Goal: Task Accomplishment & Management: Manage account settings

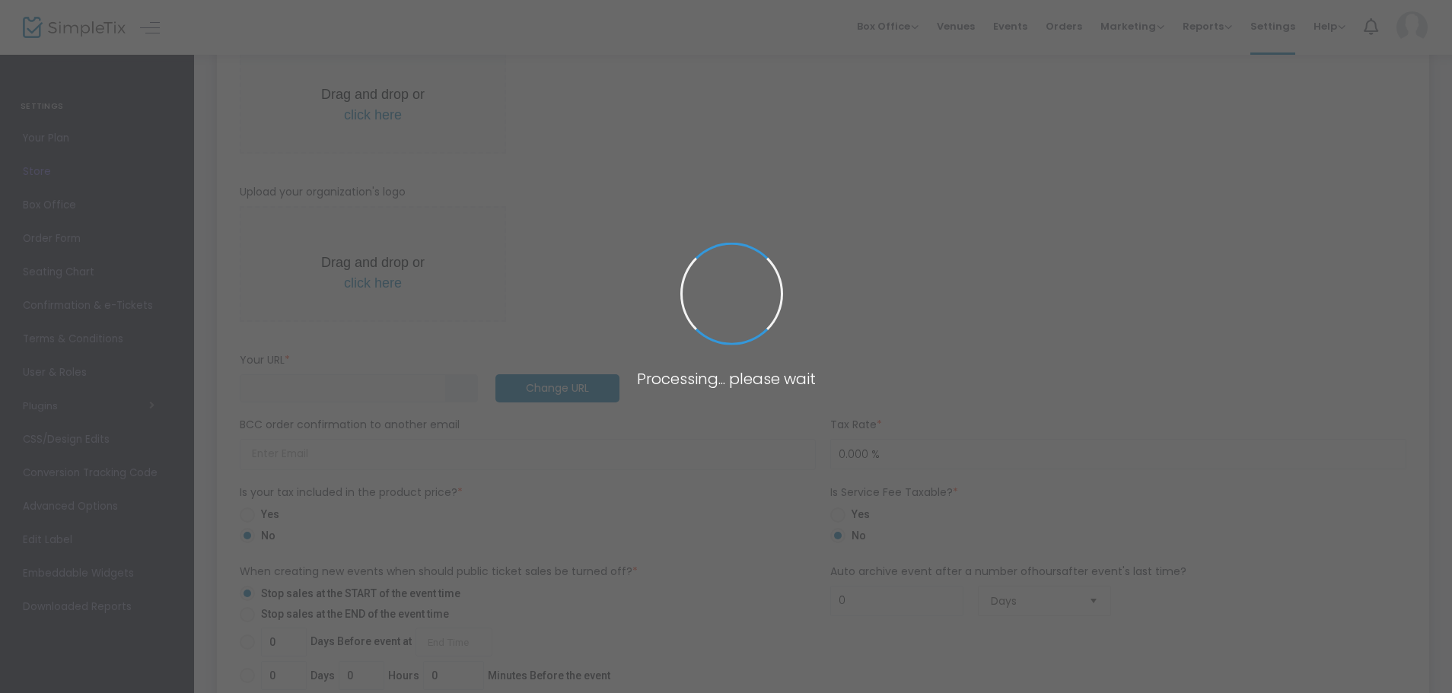
type input "[URL]"
radio input "false"
radio input "true"
type input "Sangria On Swan"
type input "0433507877"
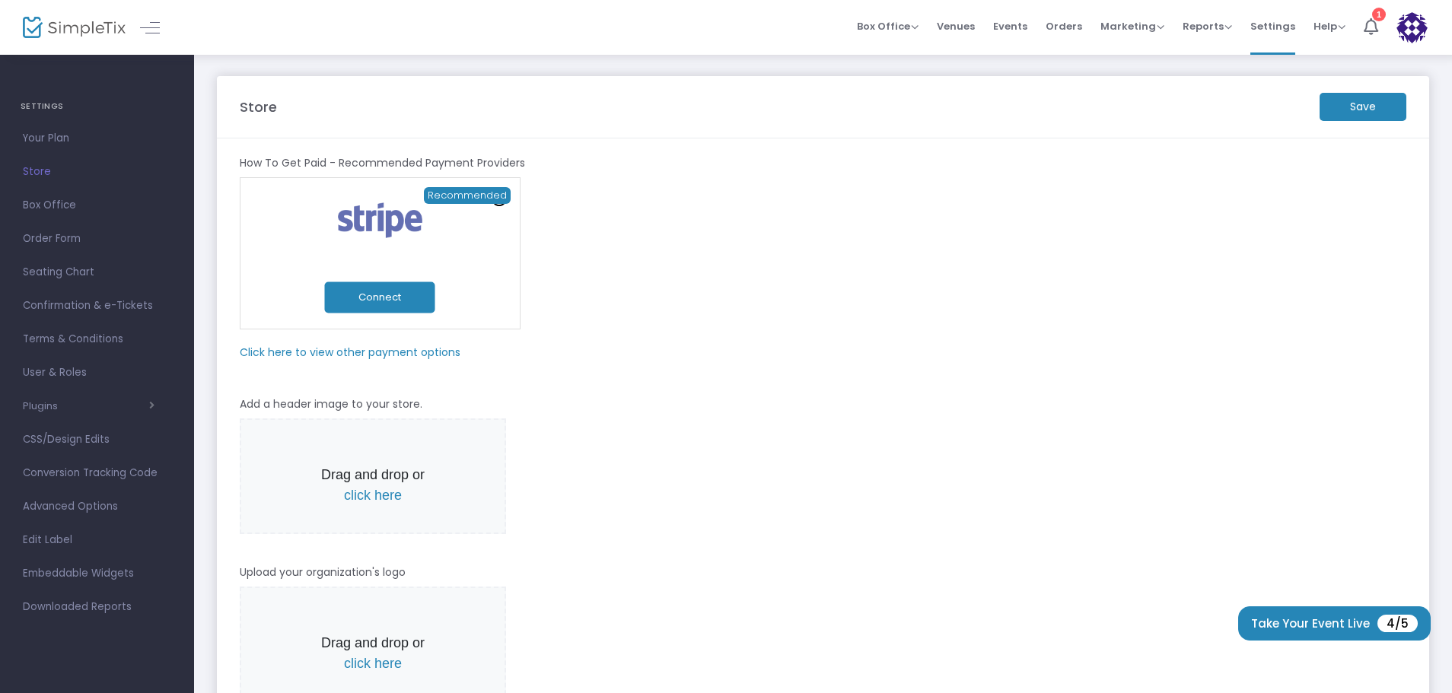
click at [383, 347] on m-panel-subtitle "Click here to view other payment options" at bounding box center [350, 353] width 221 height 16
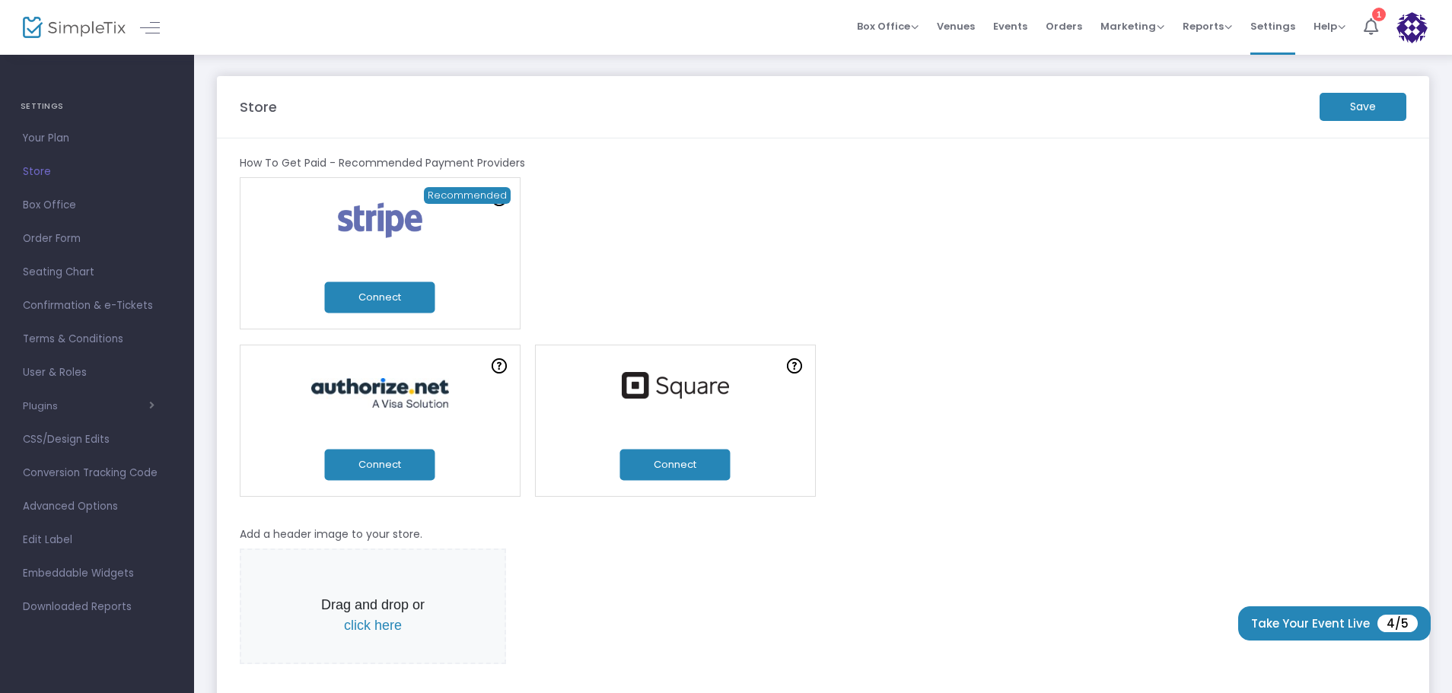
click at [670, 466] on button "Connect" at bounding box center [675, 464] width 110 height 31
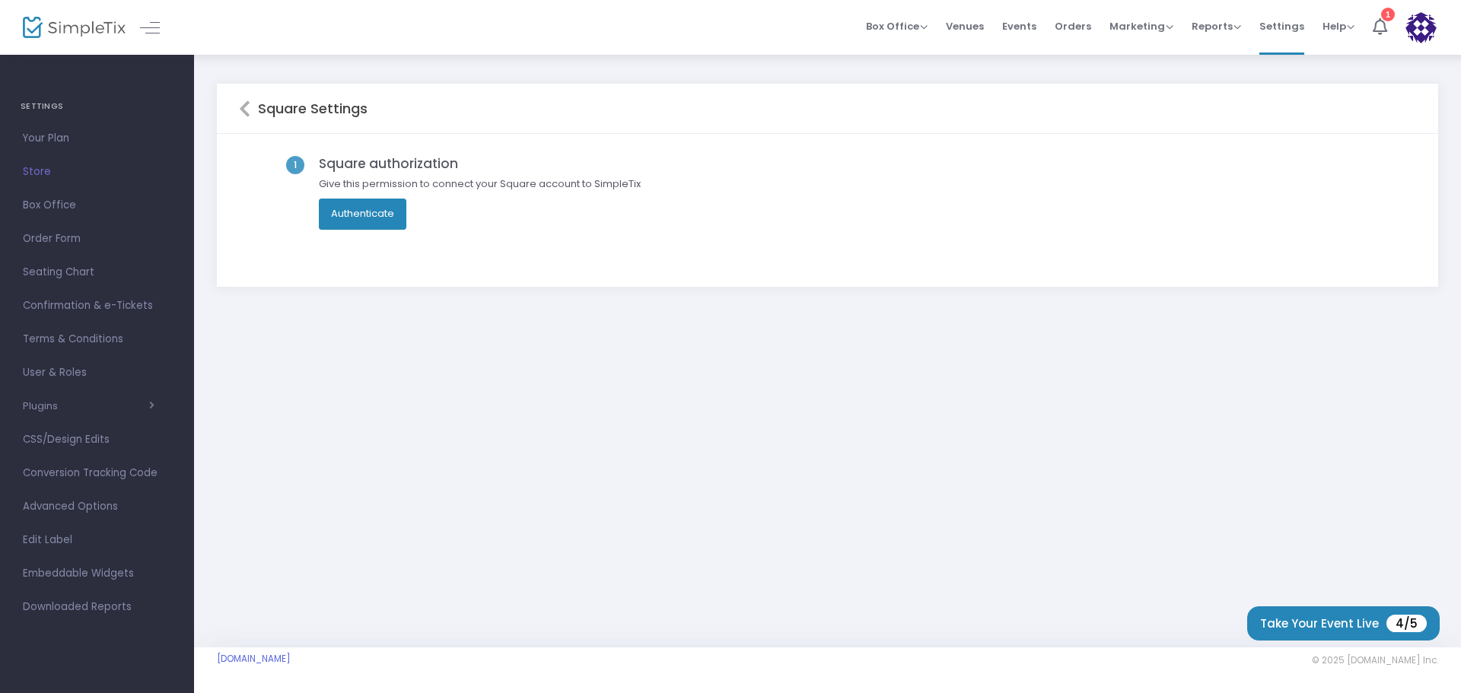
click at [365, 210] on button "Authenticate" at bounding box center [363, 214] width 88 height 30
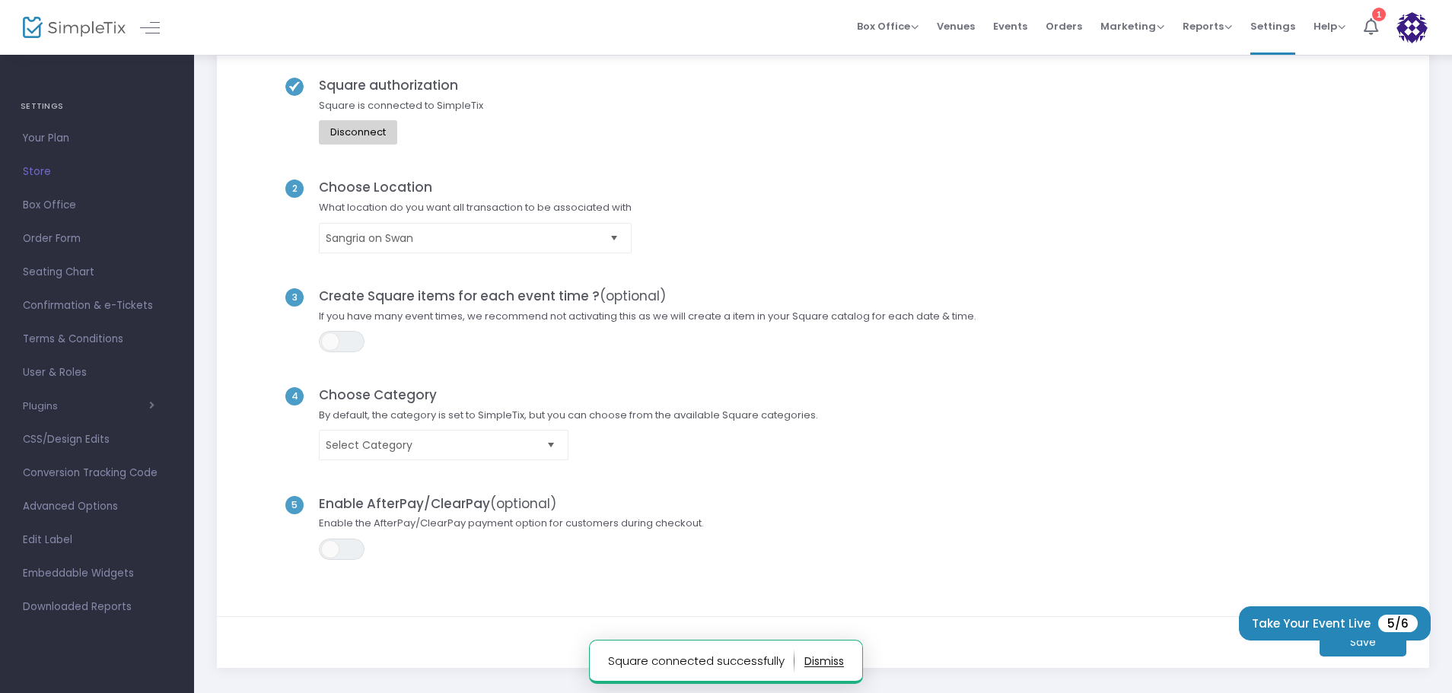
scroll to position [152, 0]
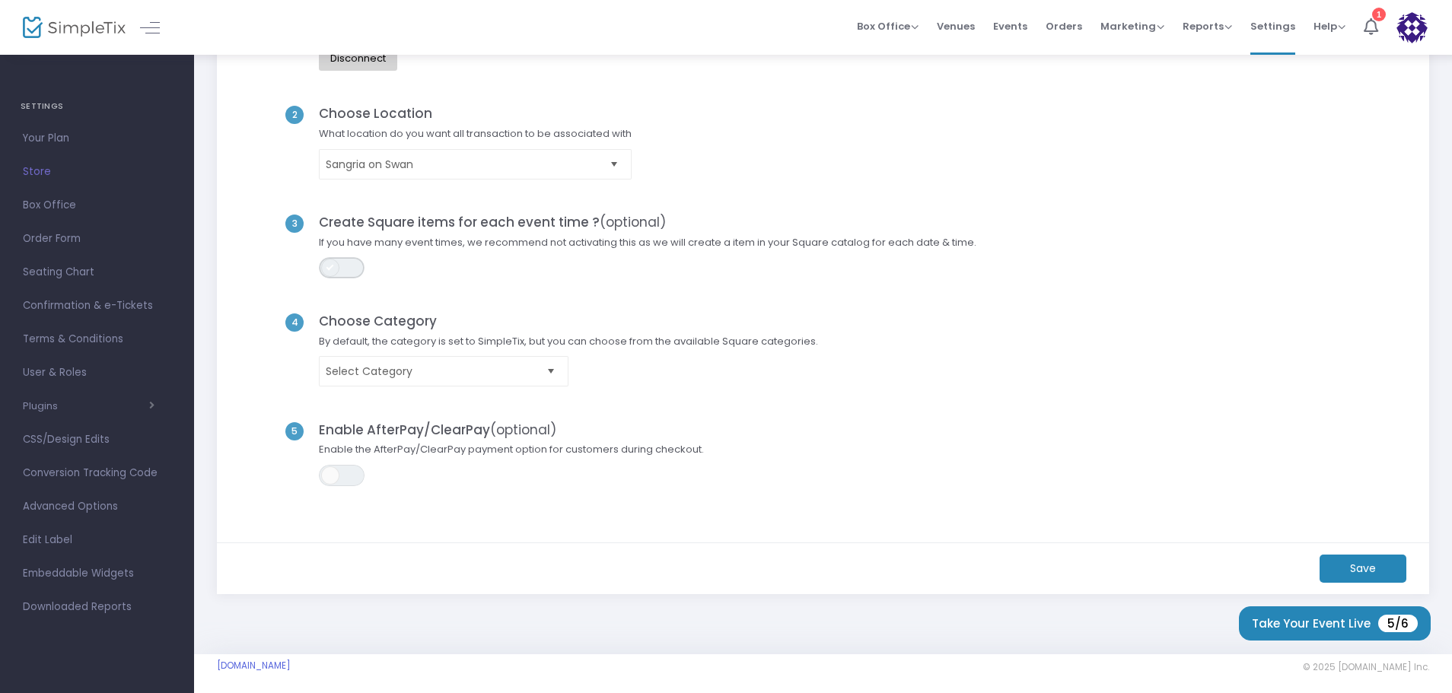
click at [355, 272] on span "ON OFF" at bounding box center [342, 267] width 46 height 21
click at [527, 376] on span "Select Category" at bounding box center [433, 371] width 215 height 15
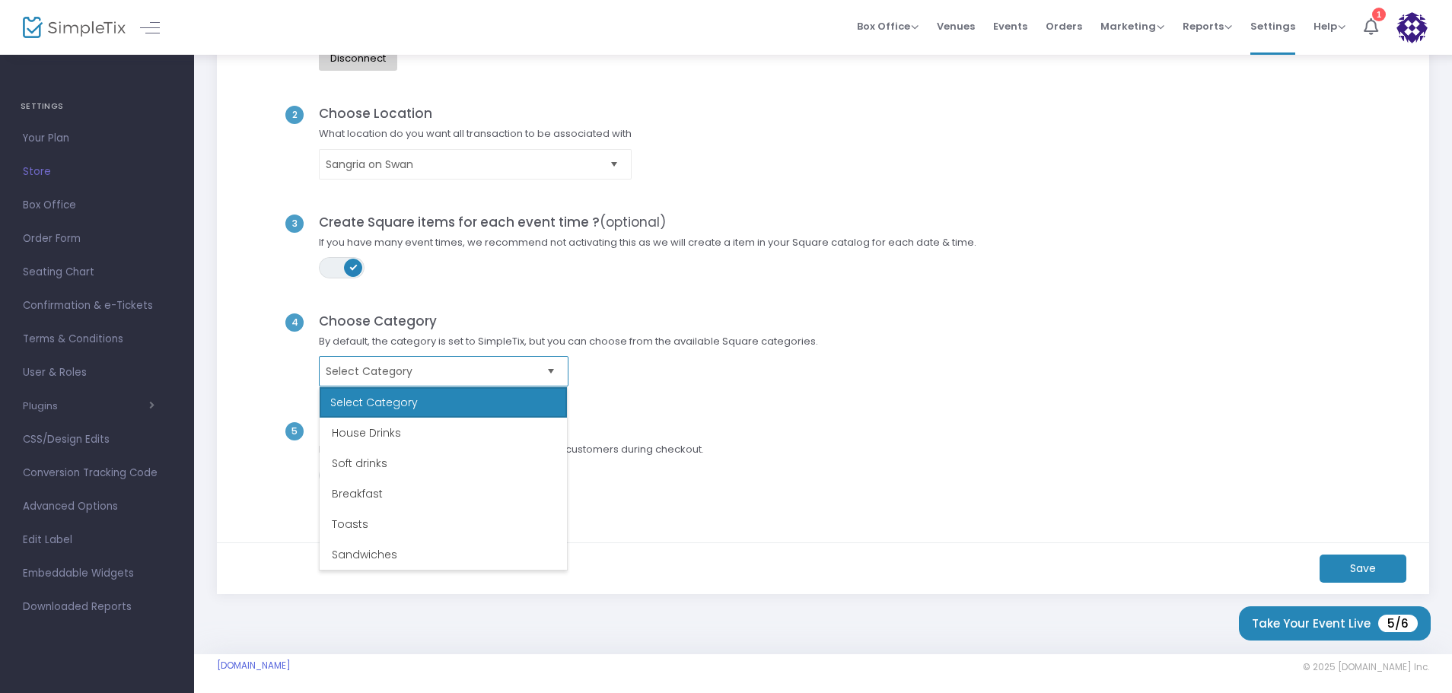
scroll to position [1903, 0]
click at [951, 523] on div "Square authorization Square is connected to SimpleTix Disconnect 2 Choose Locat…" at bounding box center [823, 262] width 1212 height 561
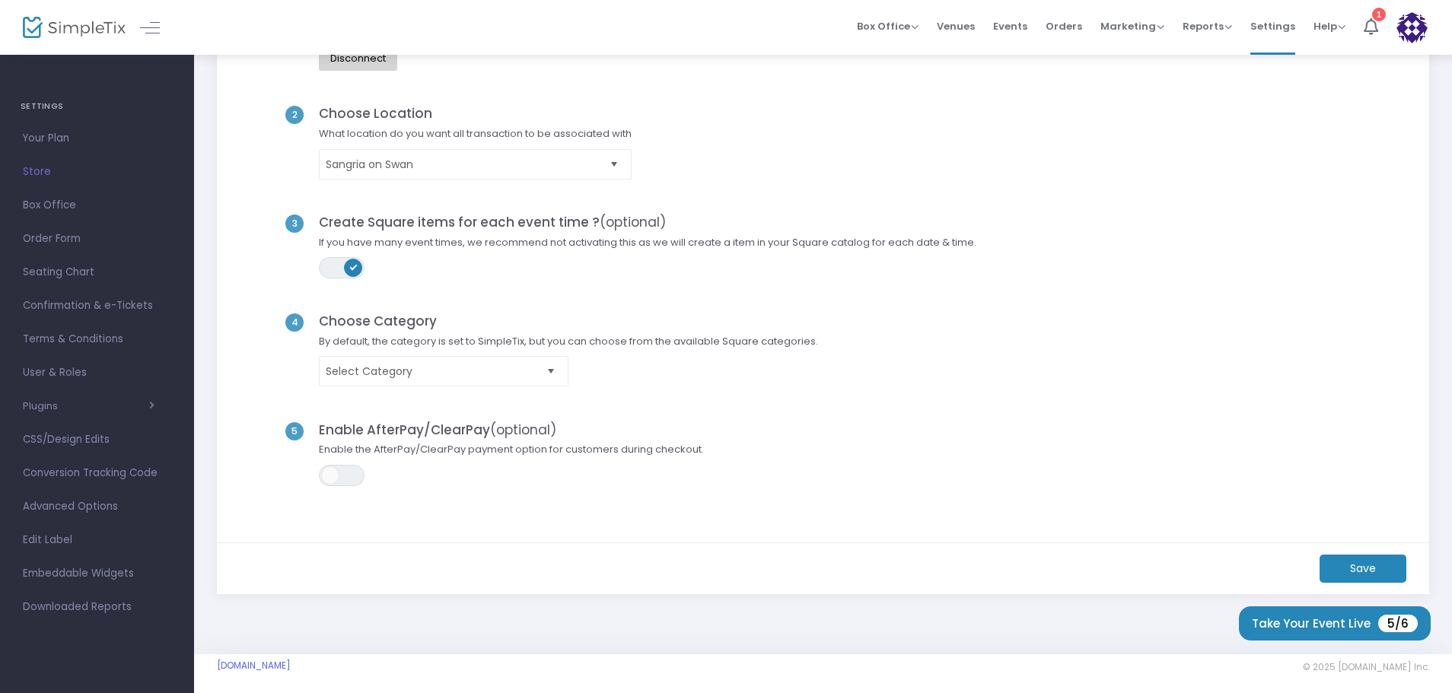
click at [1356, 563] on m-button "Save" at bounding box center [1363, 569] width 87 height 28
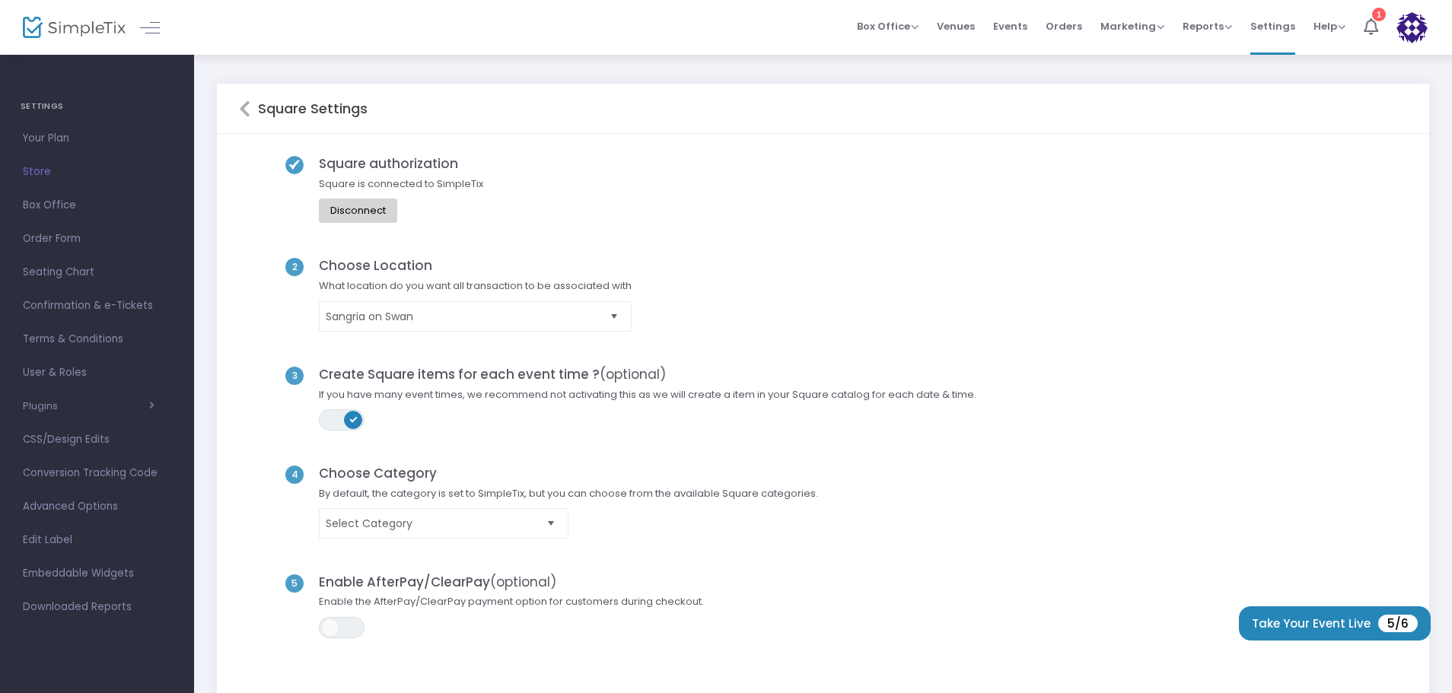
scroll to position [159, 0]
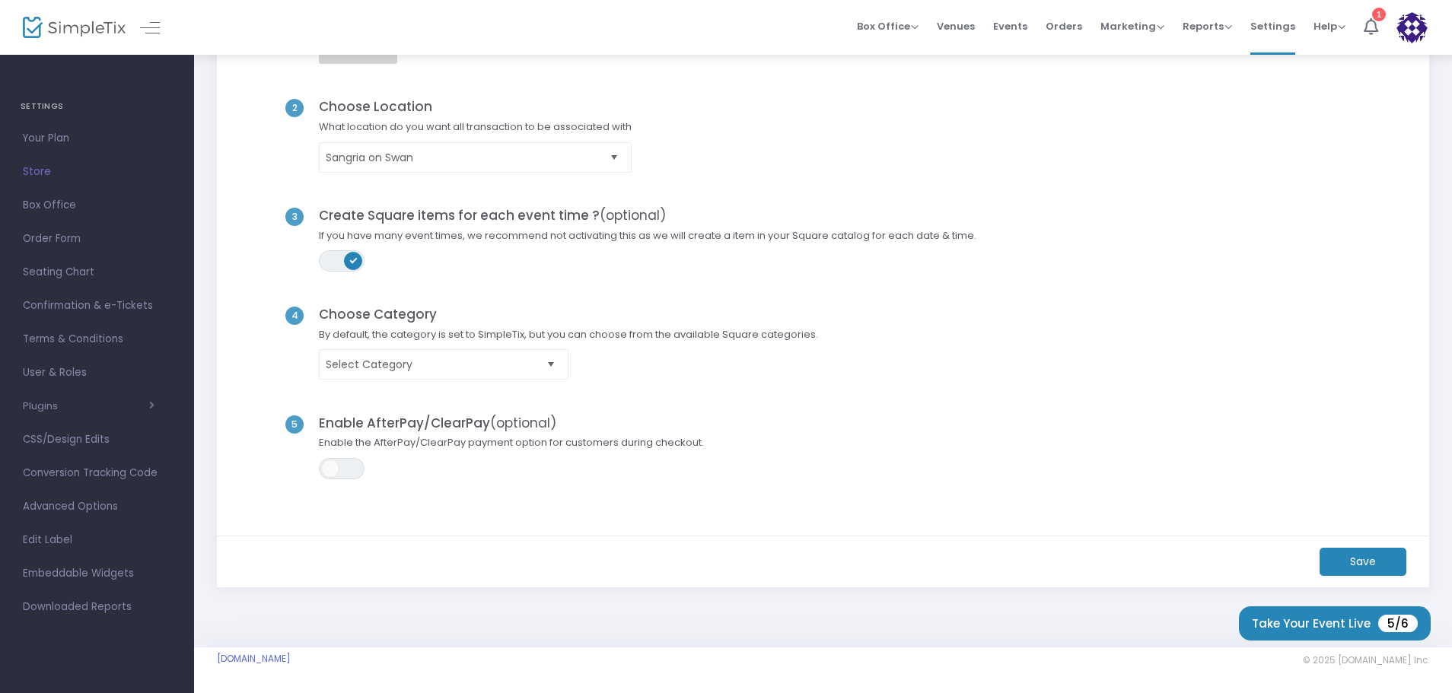
click at [1329, 547] on div "Save" at bounding box center [823, 562] width 1212 height 52
click at [1363, 566] on m-button "Save" at bounding box center [1363, 562] width 87 height 28
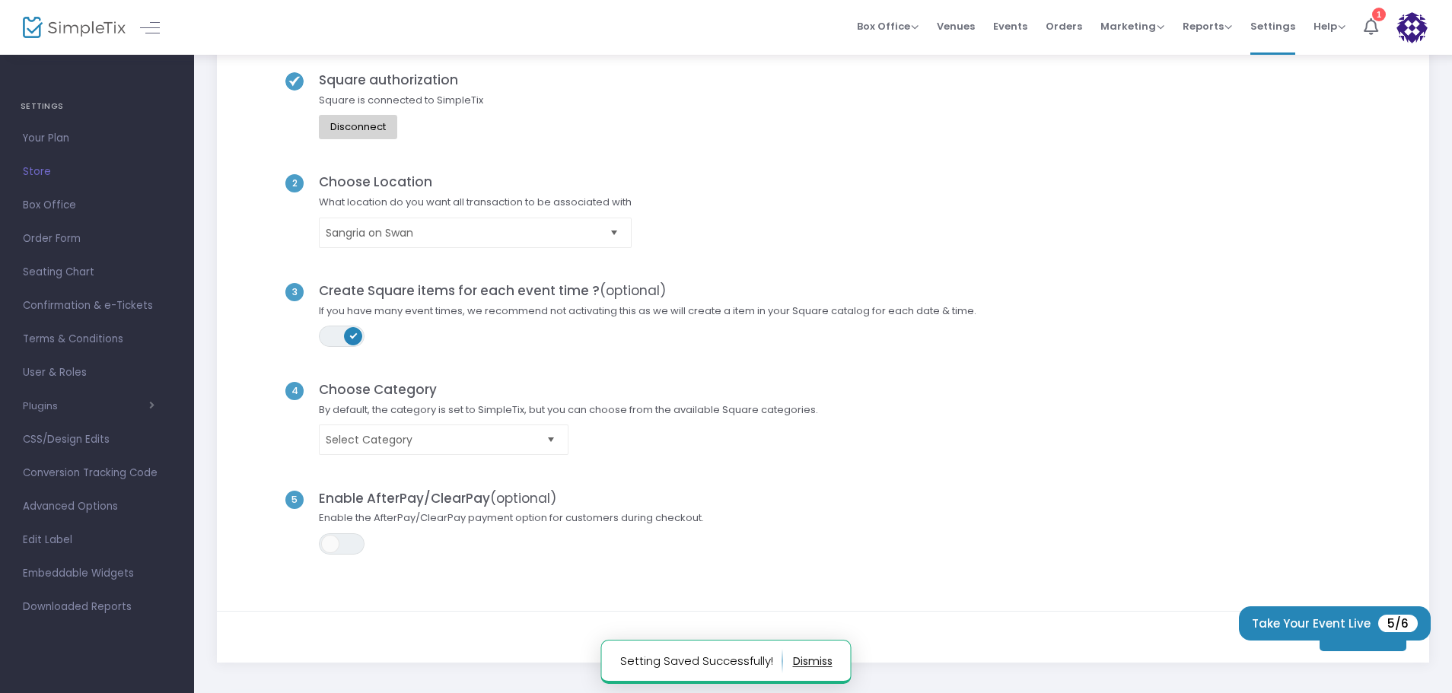
scroll to position [0, 0]
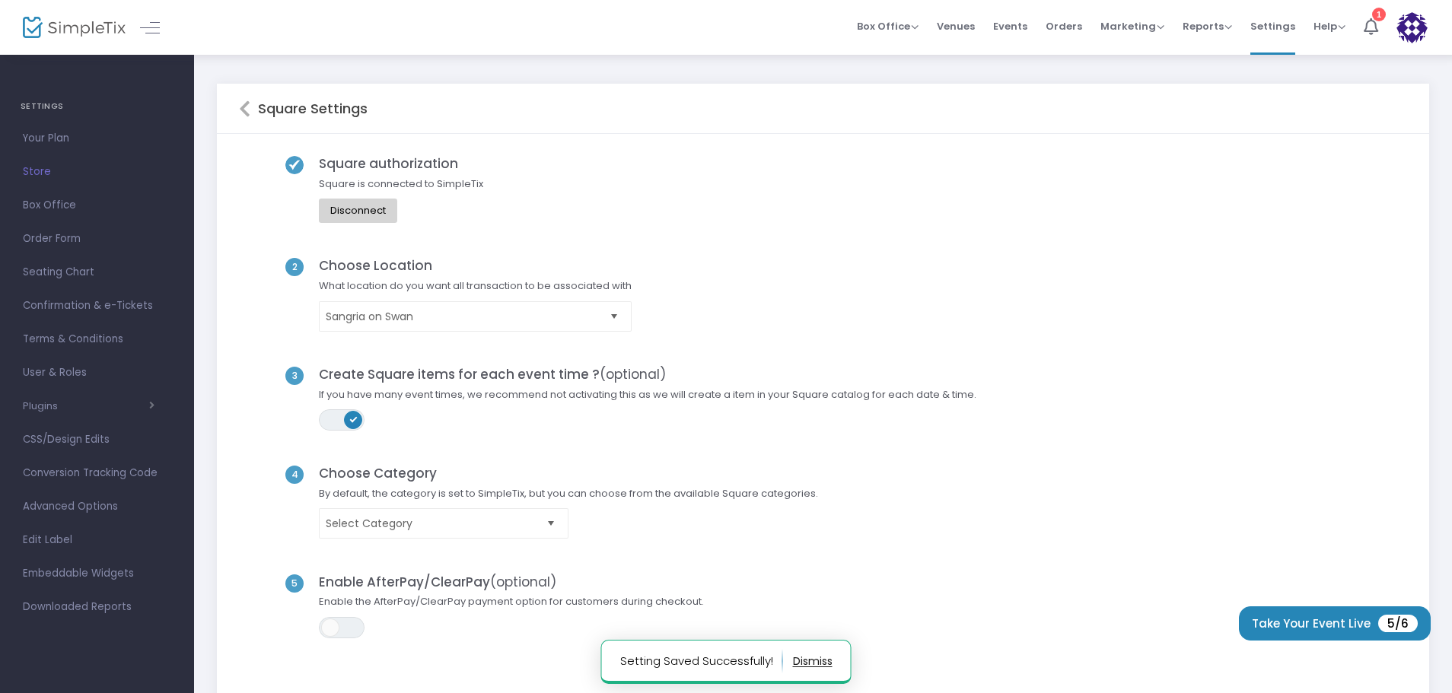
click at [247, 114] on icon at bounding box center [244, 109] width 11 height 18
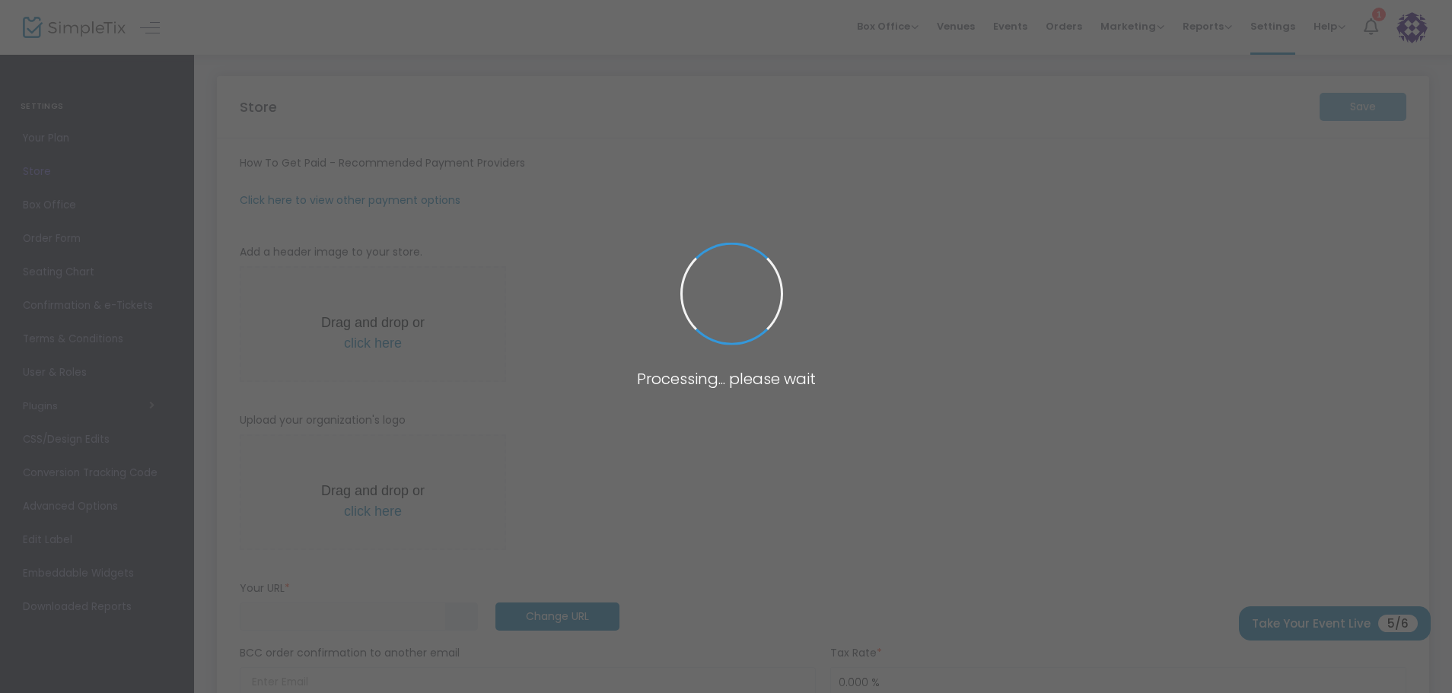
type input "[URL]"
radio input "false"
radio input "true"
type input "Sangria on Swan"
type input "[PHONE_NUMBER]"
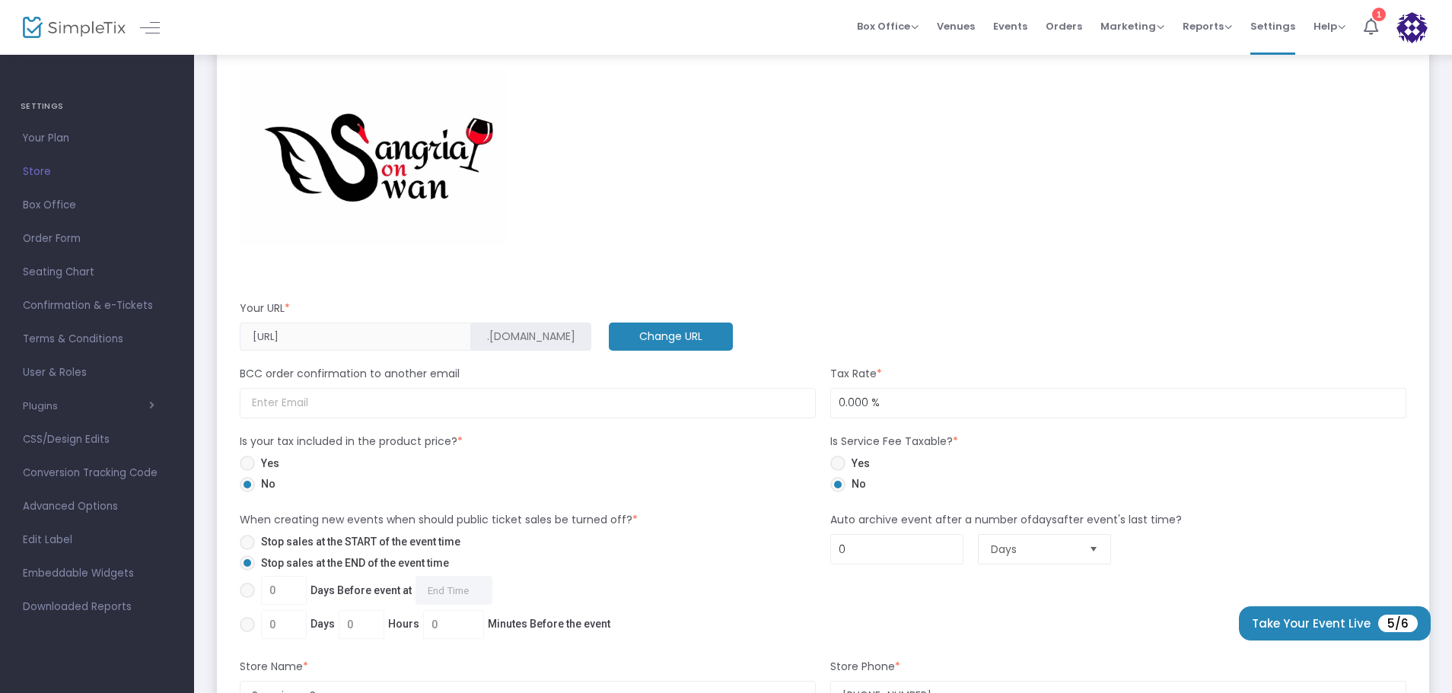
scroll to position [609, 0]
